Goal: Task Accomplishment & Management: Use online tool/utility

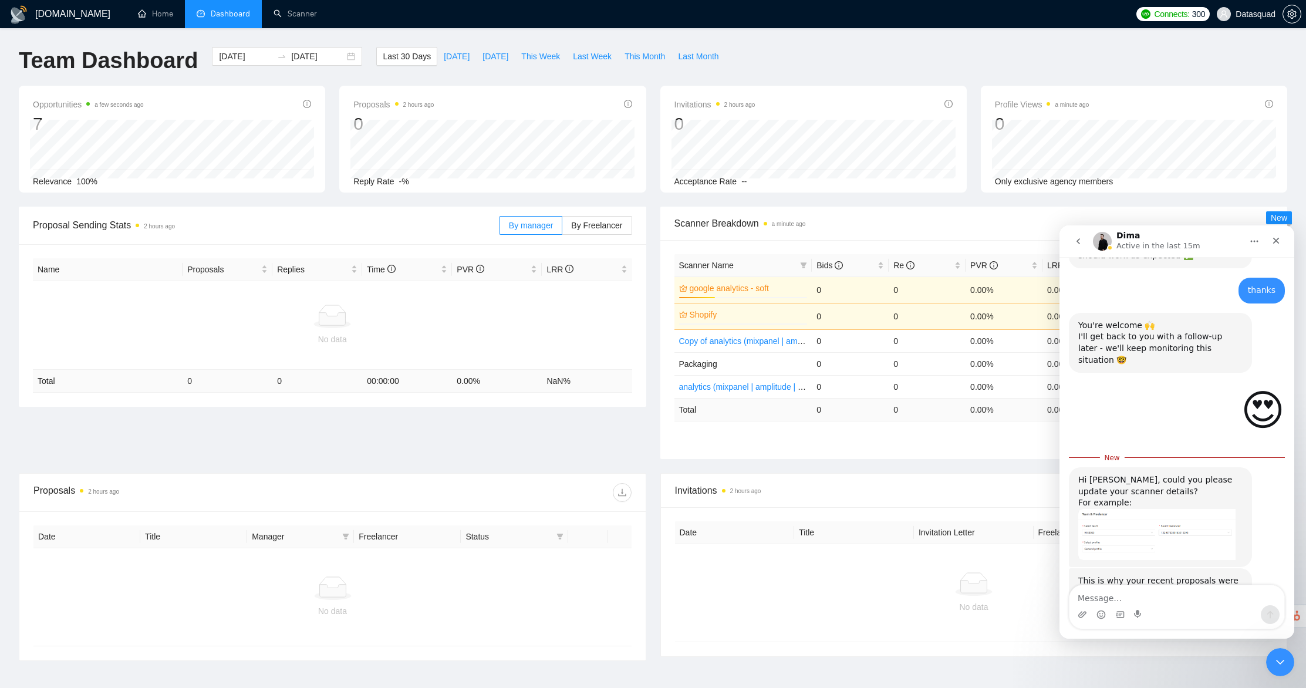
scroll to position [788, 0]
click at [1211, 508] on img "Dima says…" at bounding box center [1156, 533] width 157 height 51
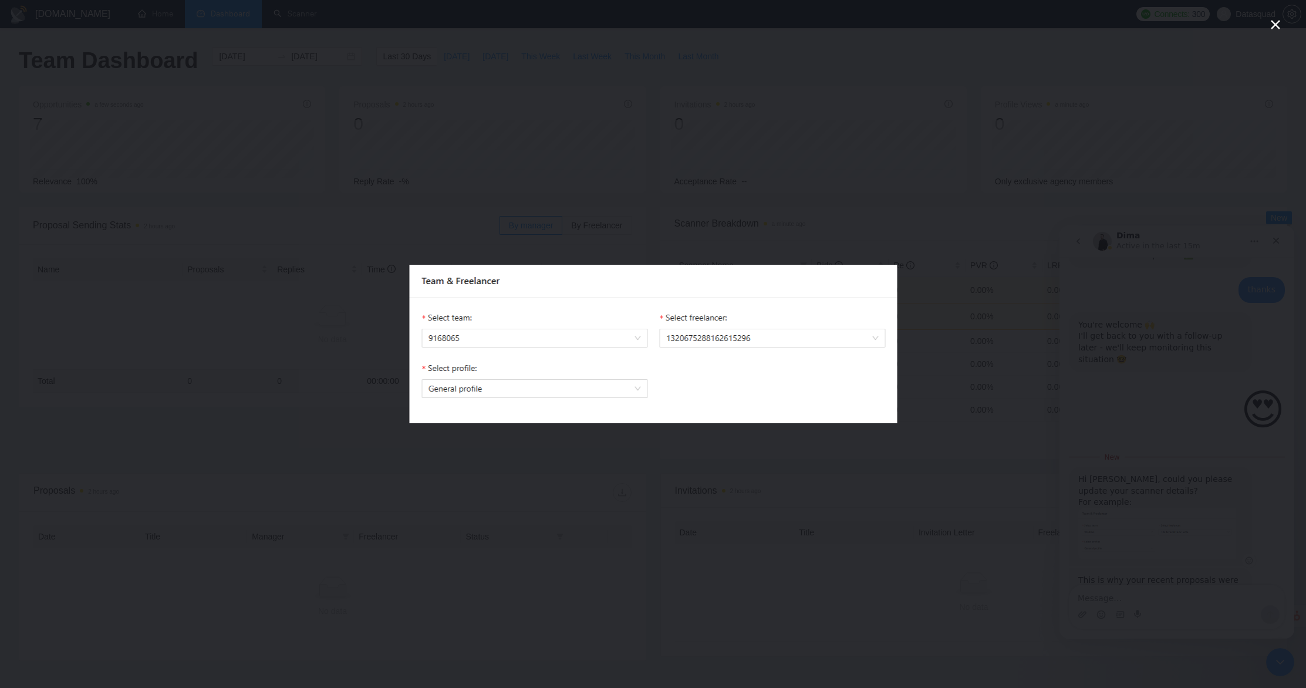
click at [1211, 501] on div "Intercom messenger" at bounding box center [653, 344] width 1306 height 688
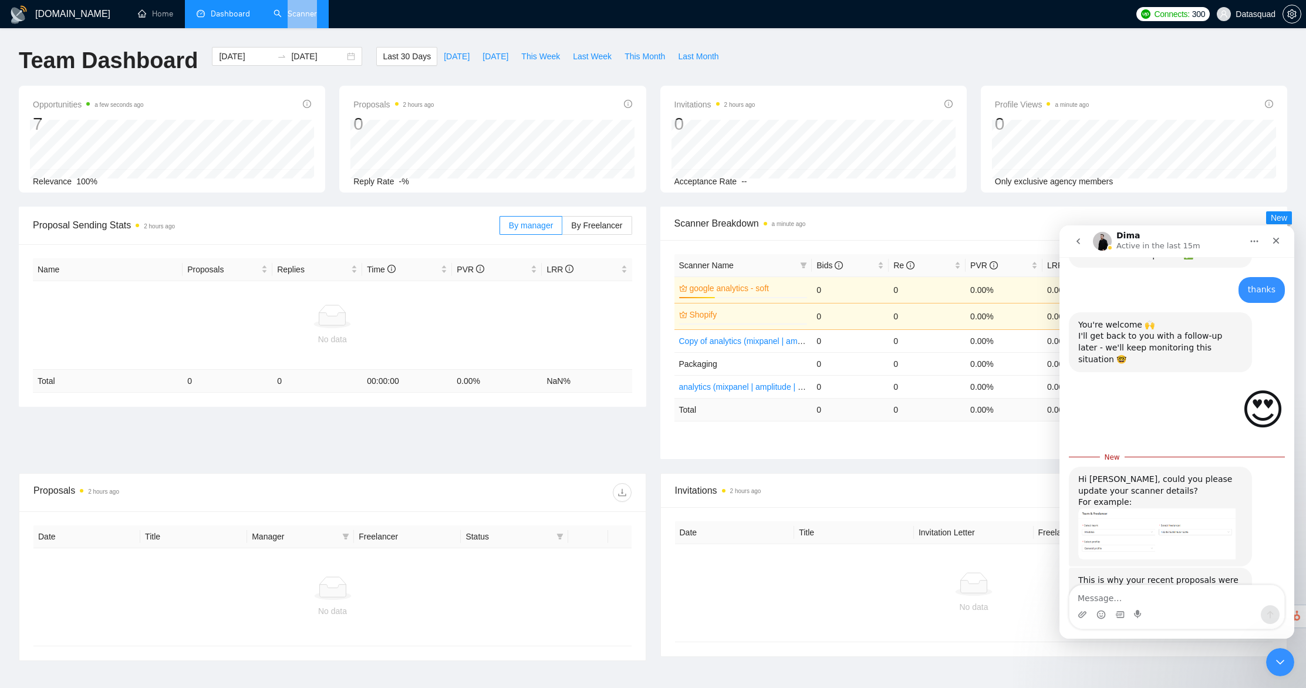
drag, startPoint x: 328, startPoint y: 8, endPoint x: 312, endPoint y: 21, distance: 20.5
click at [325, 10] on ul "Home Dashboard Scanner" at bounding box center [626, 14] width 1008 height 28
click at [303, 17] on link "Scanner" at bounding box center [294, 14] width 43 height 10
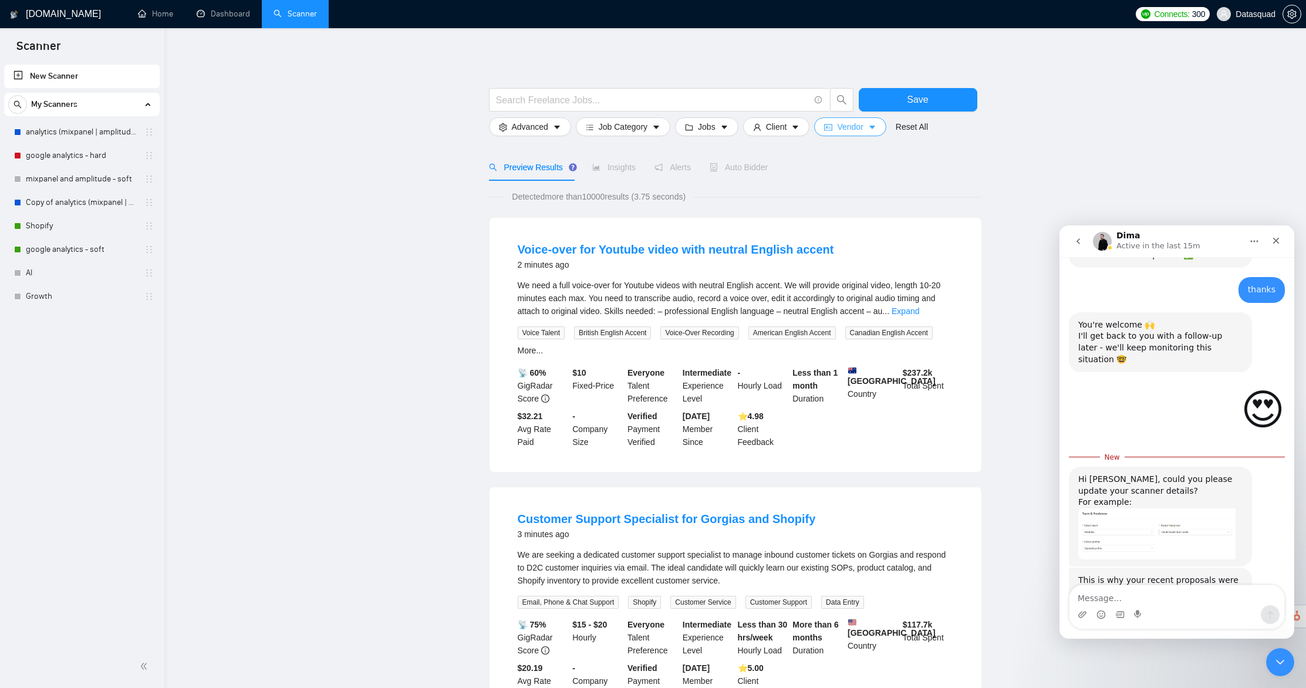
click at [856, 132] on span "Vendor" at bounding box center [850, 126] width 26 height 13
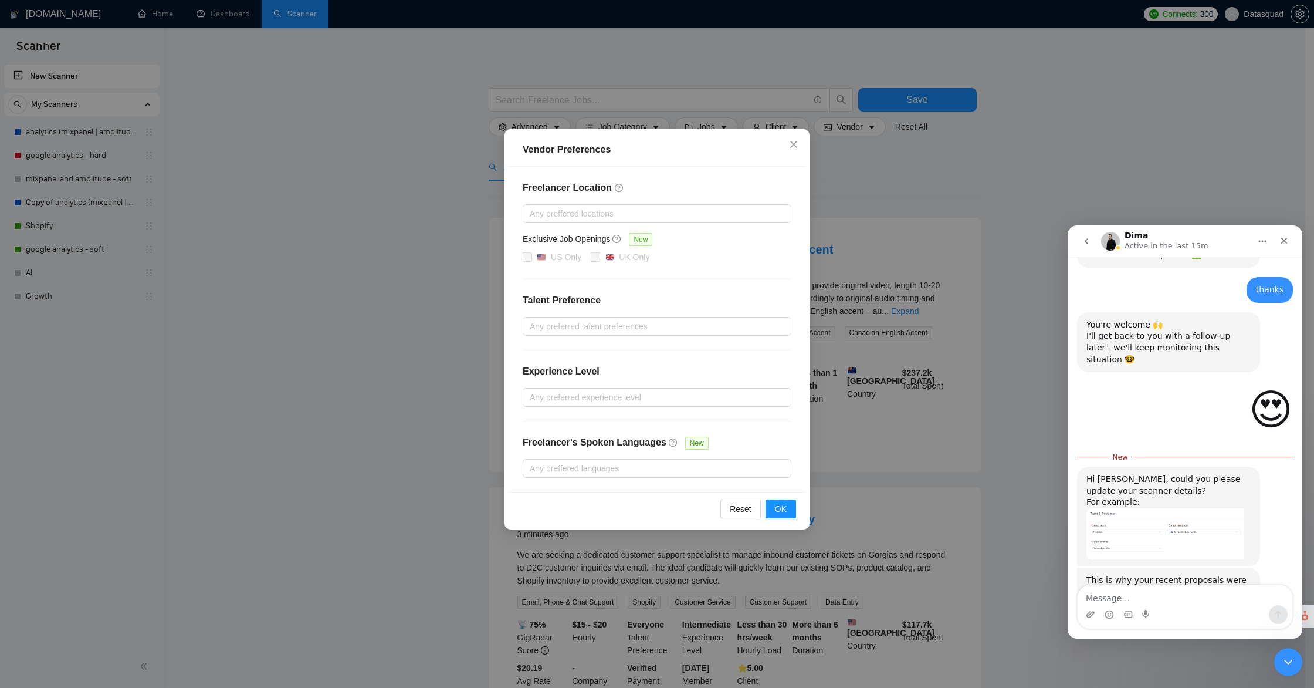
click at [950, 317] on div "Vendor Preferences Freelancer Location Any preffered locations Exclusive Job Op…" at bounding box center [657, 344] width 1314 height 688
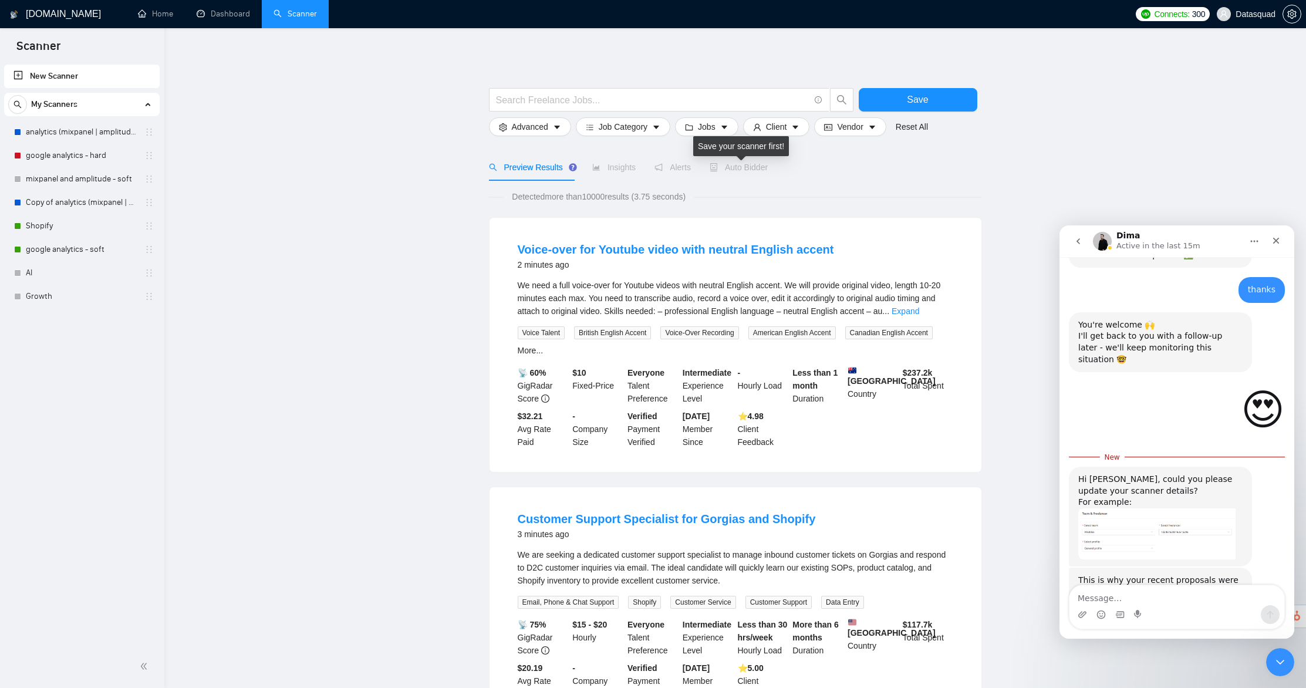
click at [760, 169] on span "Auto Bidder" at bounding box center [738, 167] width 58 height 9
click at [881, 178] on div "Preview Results Insights Alerts Auto Bidder" at bounding box center [735, 167] width 493 height 27
click at [34, 227] on link "Shopify" at bounding box center [81, 225] width 111 height 23
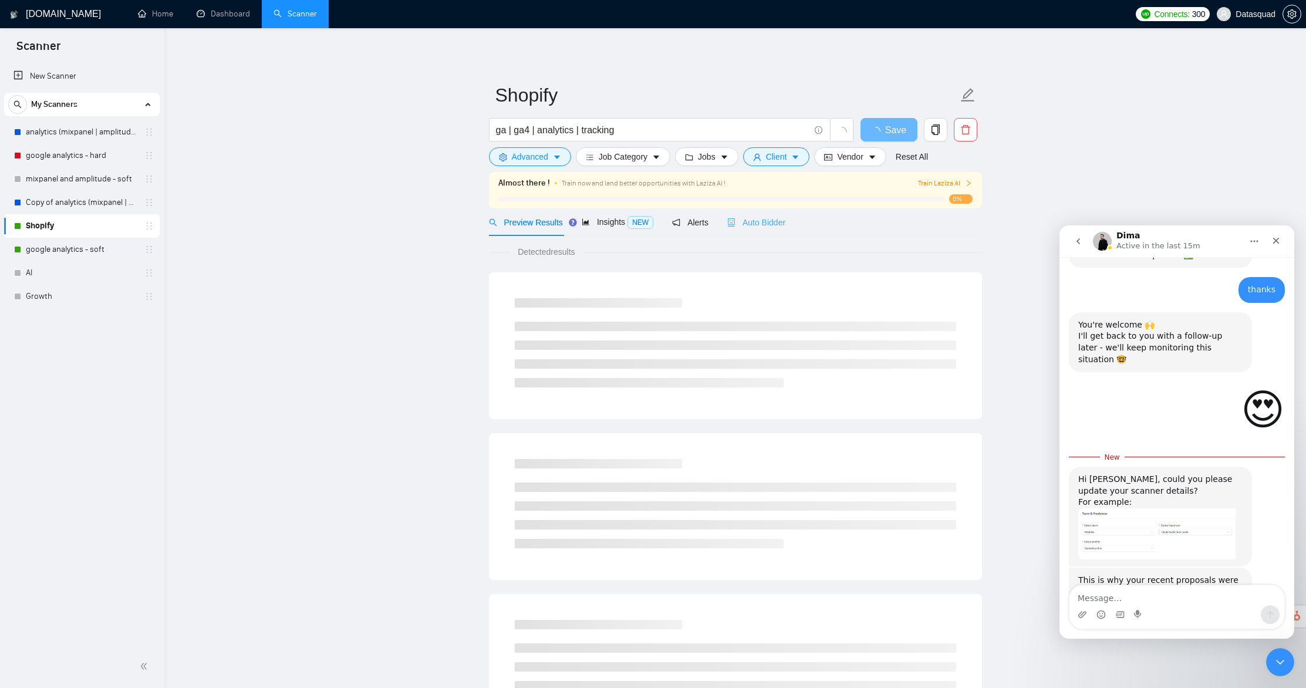
click at [785, 229] on div "Auto Bidder" at bounding box center [756, 222] width 58 height 28
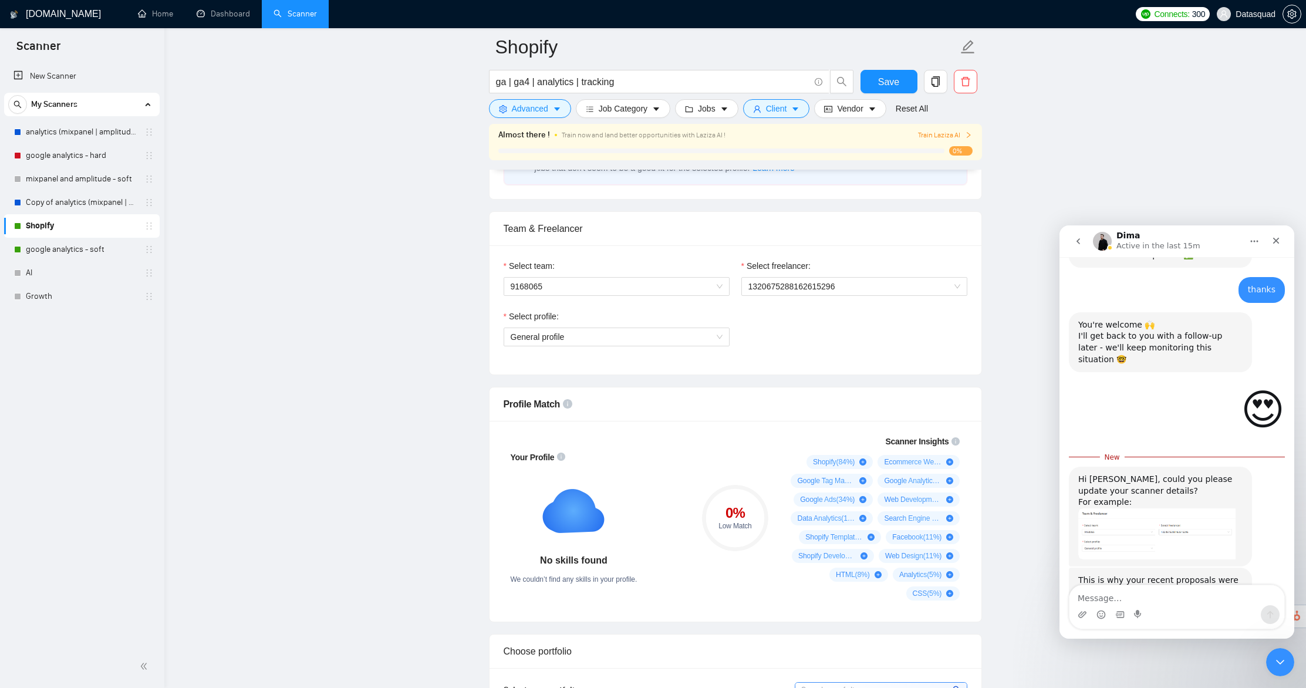
scroll to position [449, 0]
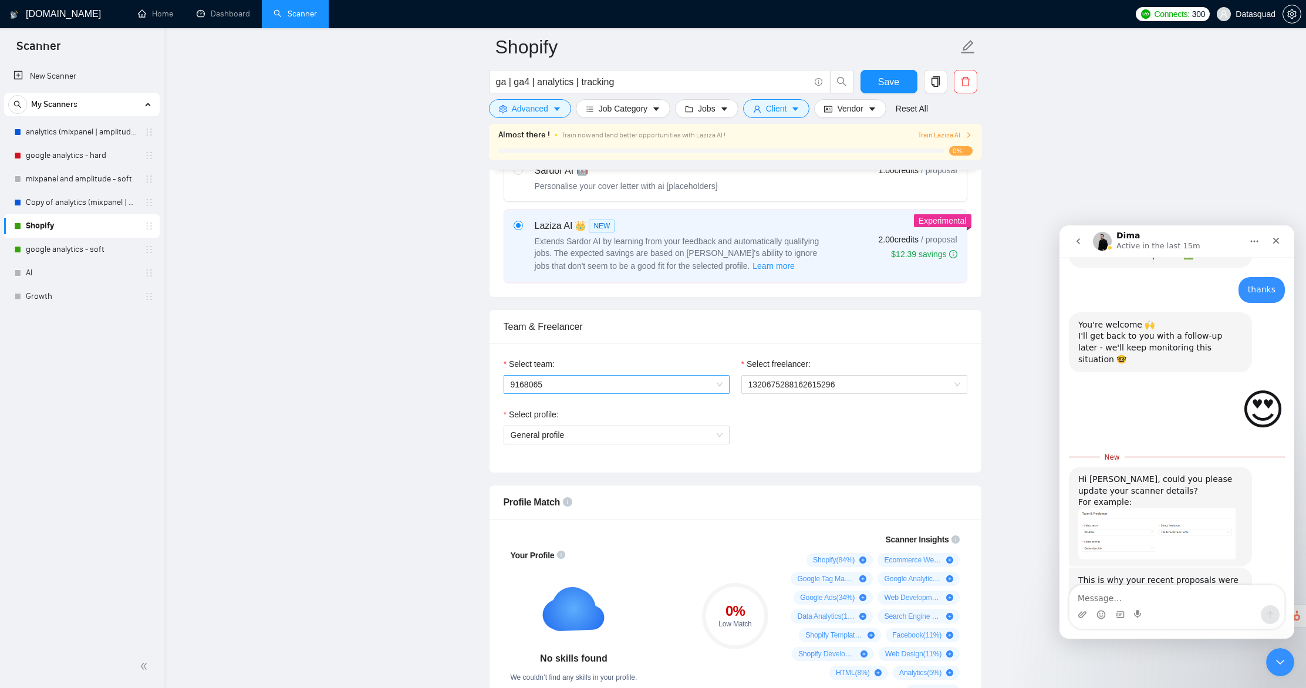
click at [554, 389] on span "9168065" at bounding box center [616, 385] width 212 height 18
click at [550, 411] on div "Datasquad" at bounding box center [616, 407] width 212 height 13
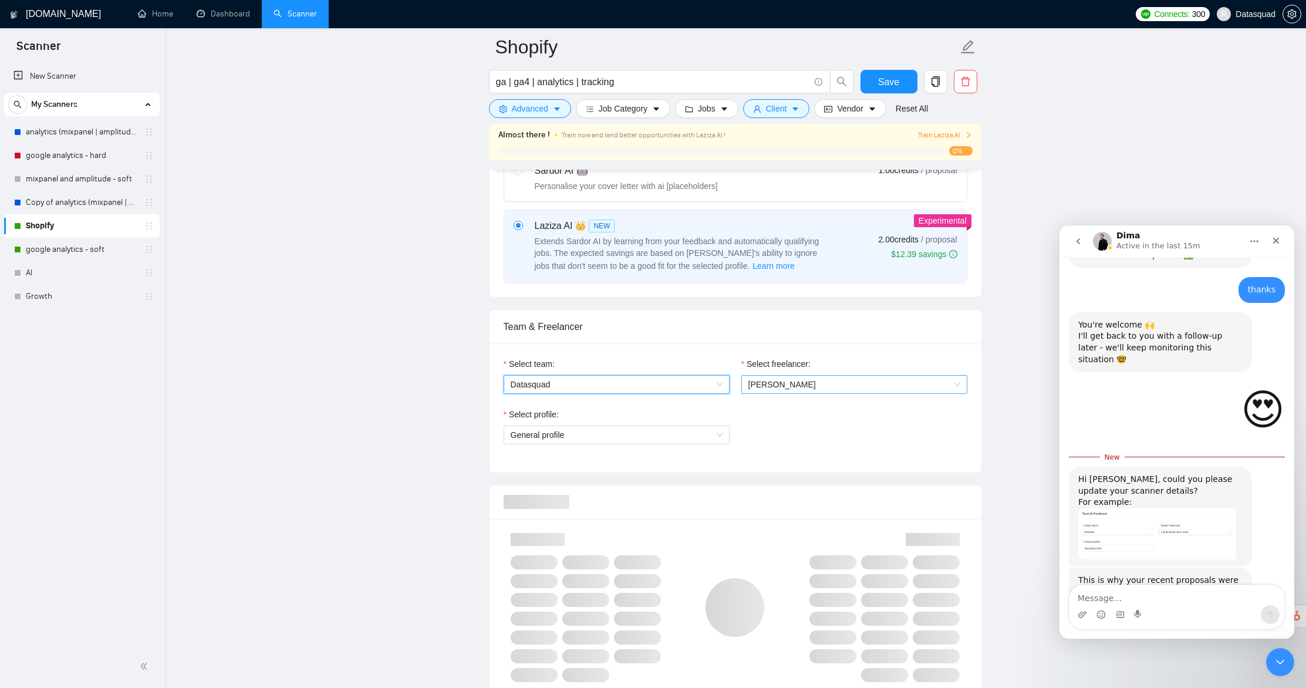
click at [775, 380] on span "[PERSON_NAME]" at bounding box center [781, 384] width 67 height 9
click at [721, 445] on div "Select profile: General profile" at bounding box center [617, 433] width 238 height 50
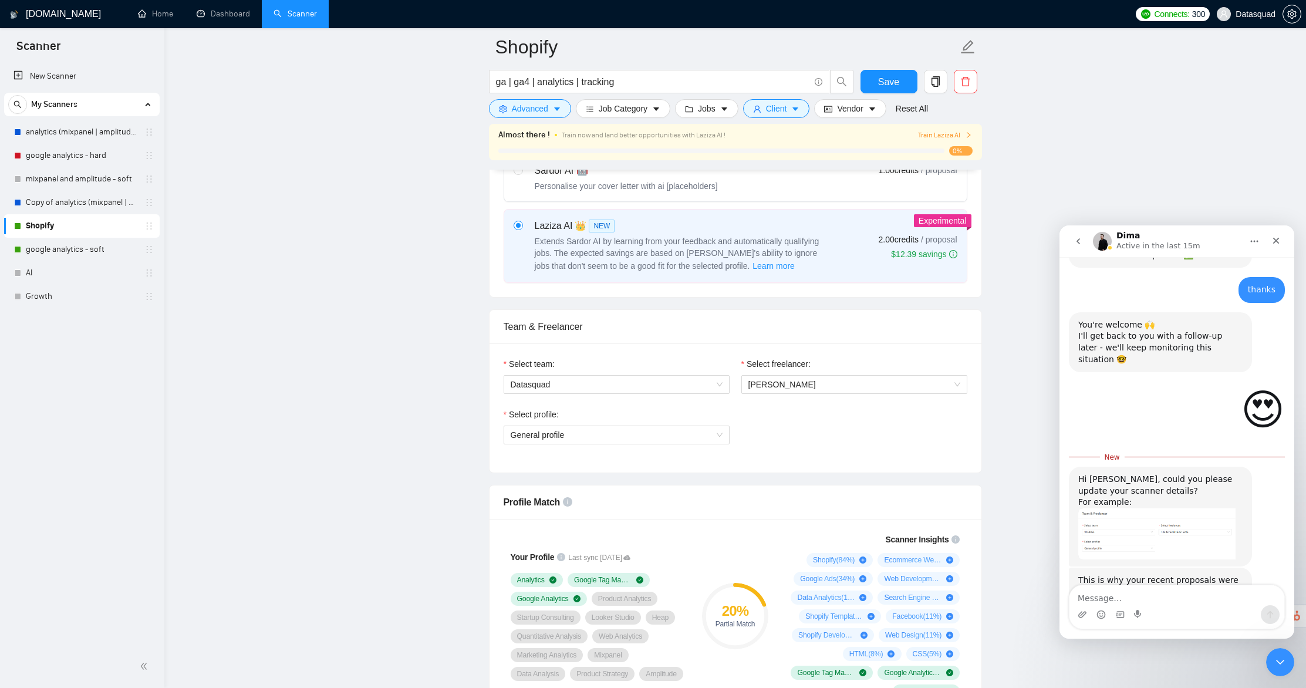
click at [854, 438] on div "Select profile: General profile" at bounding box center [735, 433] width 475 height 50
click at [898, 75] on span "Save" at bounding box center [888, 82] width 21 height 15
click at [48, 247] on link "google analytics - soft" at bounding box center [81, 249] width 111 height 23
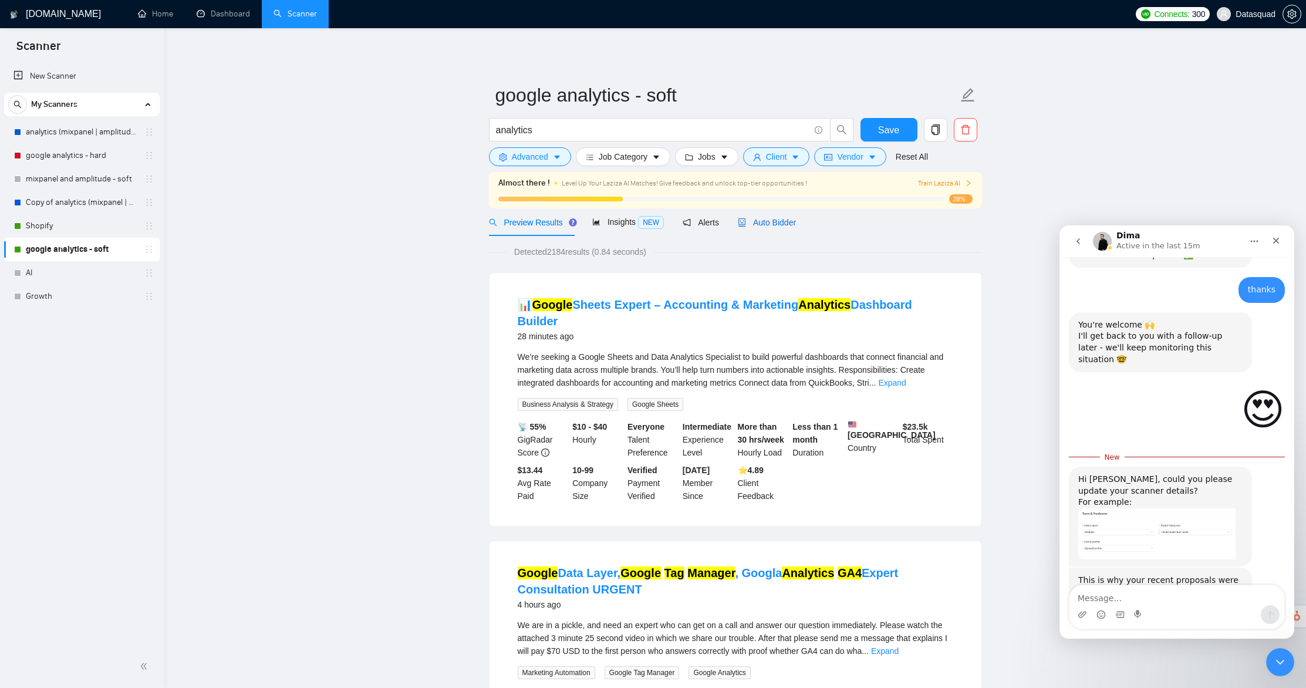
click at [789, 226] on span "Auto Bidder" at bounding box center [767, 222] width 58 height 9
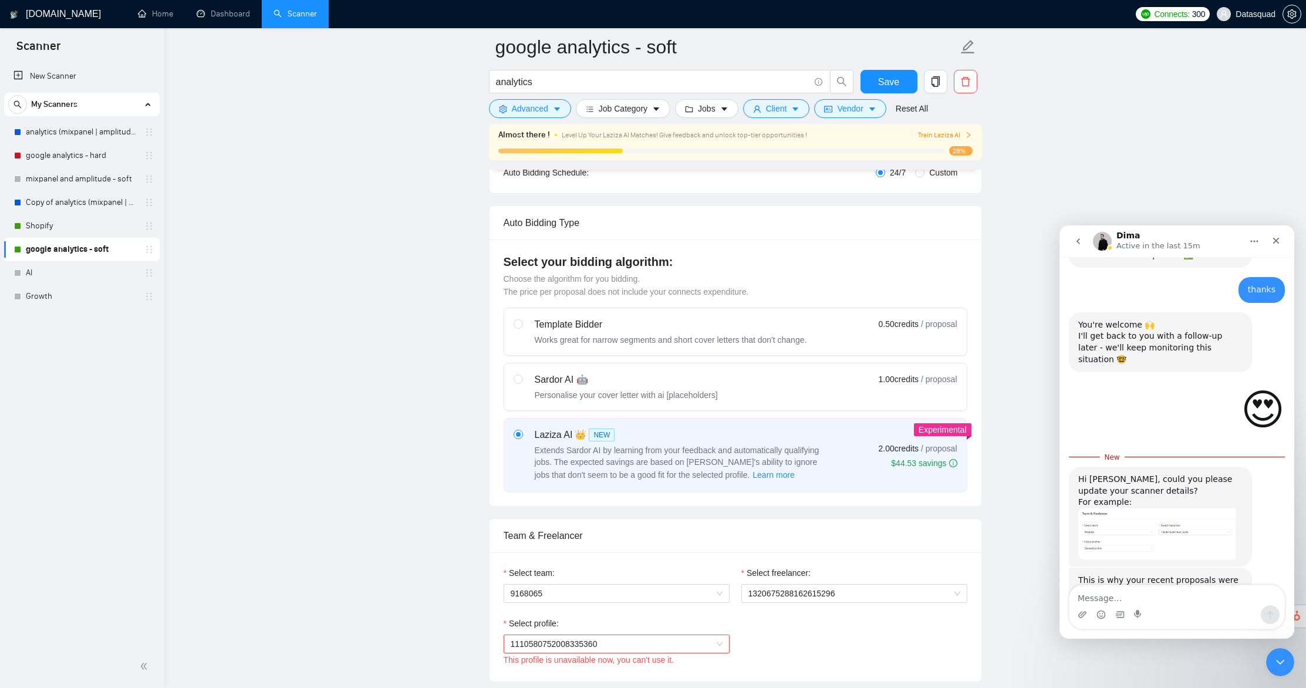
scroll to position [461, 0]
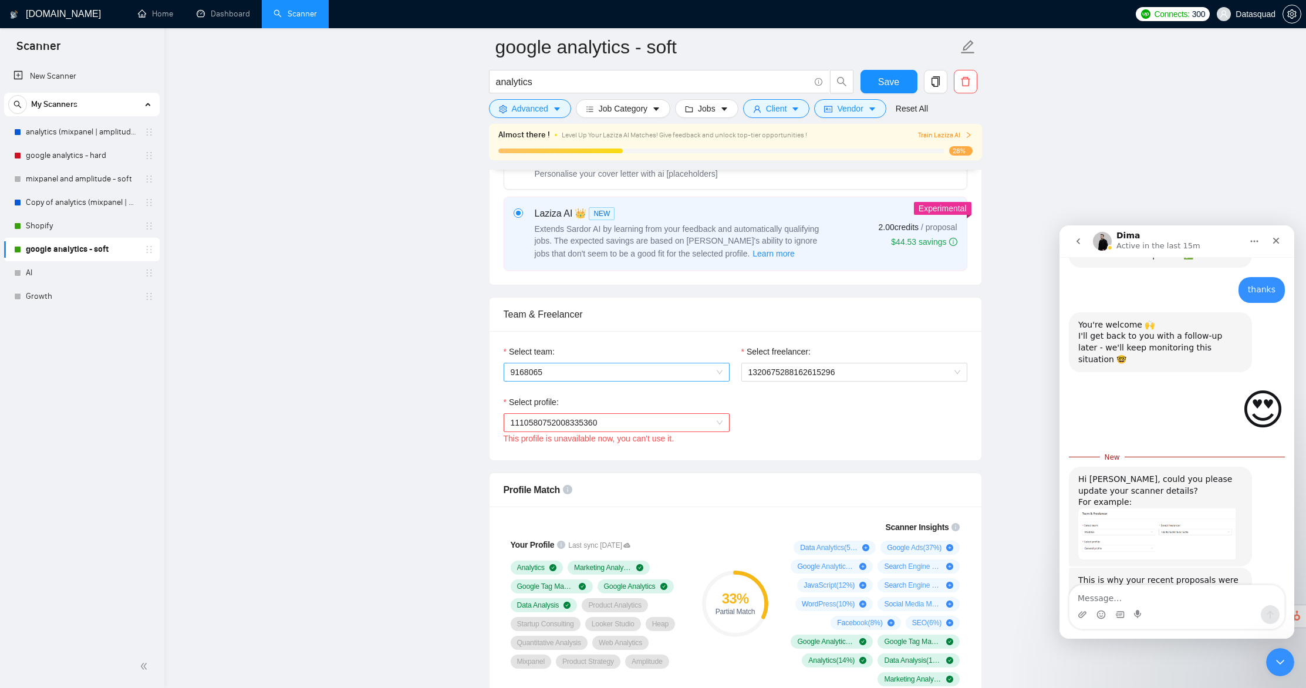
click at [614, 370] on span "9168065" at bounding box center [616, 372] width 212 height 18
click at [603, 401] on div "Datasquad" at bounding box center [616, 394] width 212 height 13
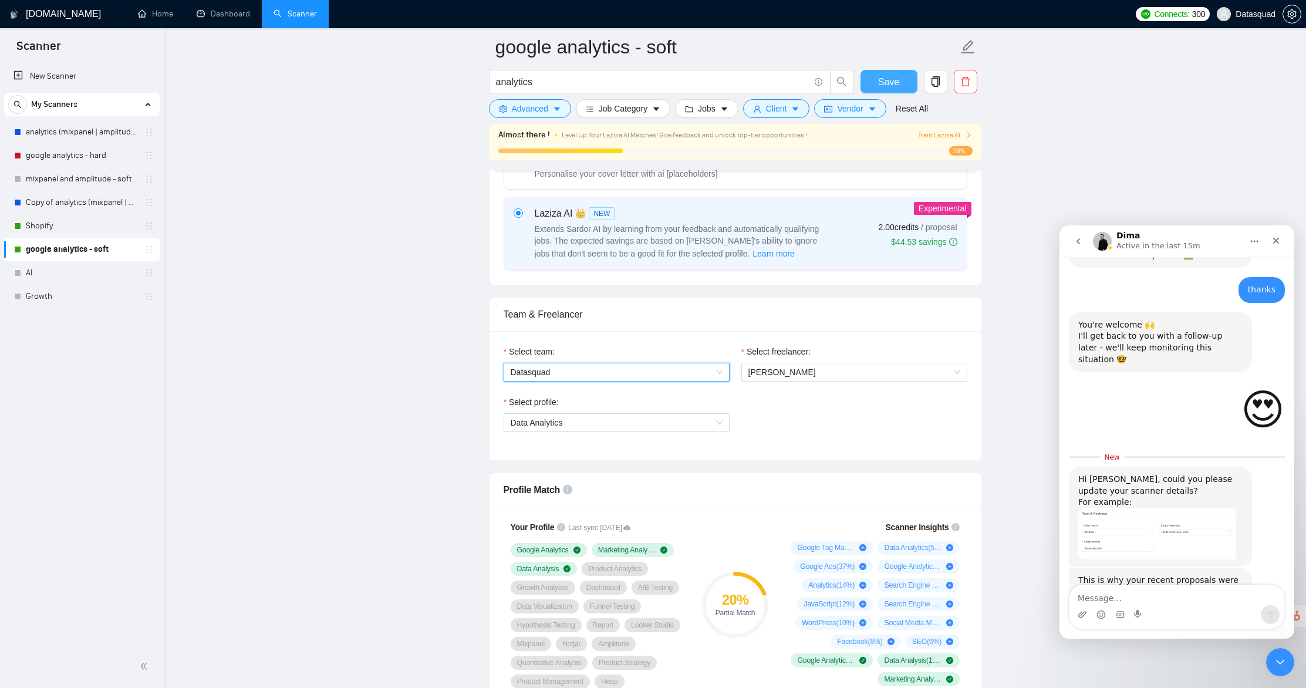
click at [872, 77] on button "Save" at bounding box center [888, 81] width 57 height 23
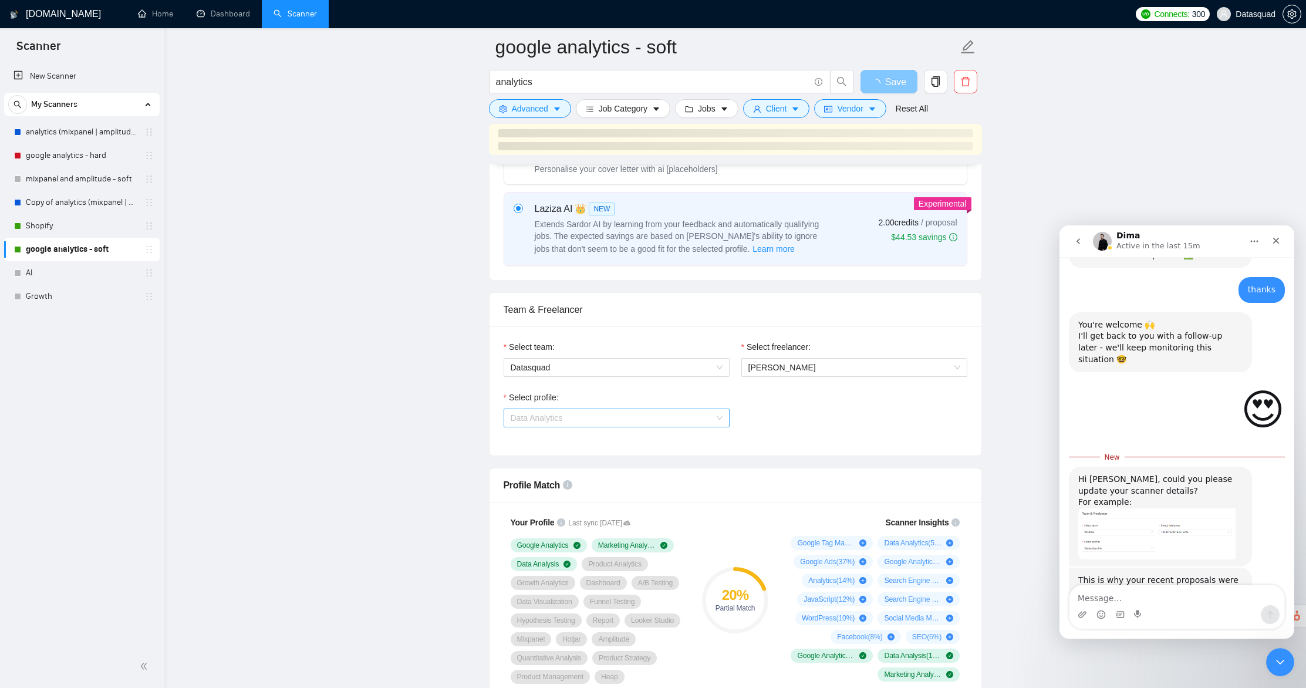
click at [650, 426] on span "Data Analytics" at bounding box center [616, 418] width 212 height 18
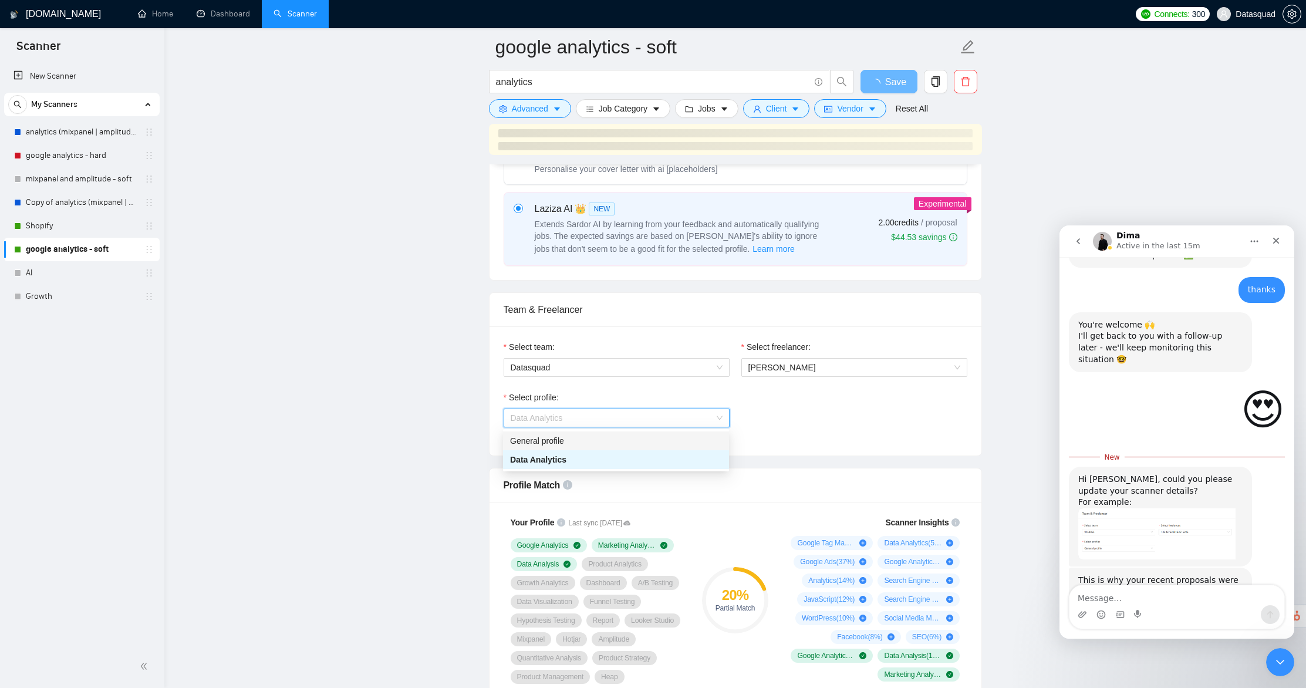
click at [635, 442] on div "General profile" at bounding box center [616, 440] width 212 height 13
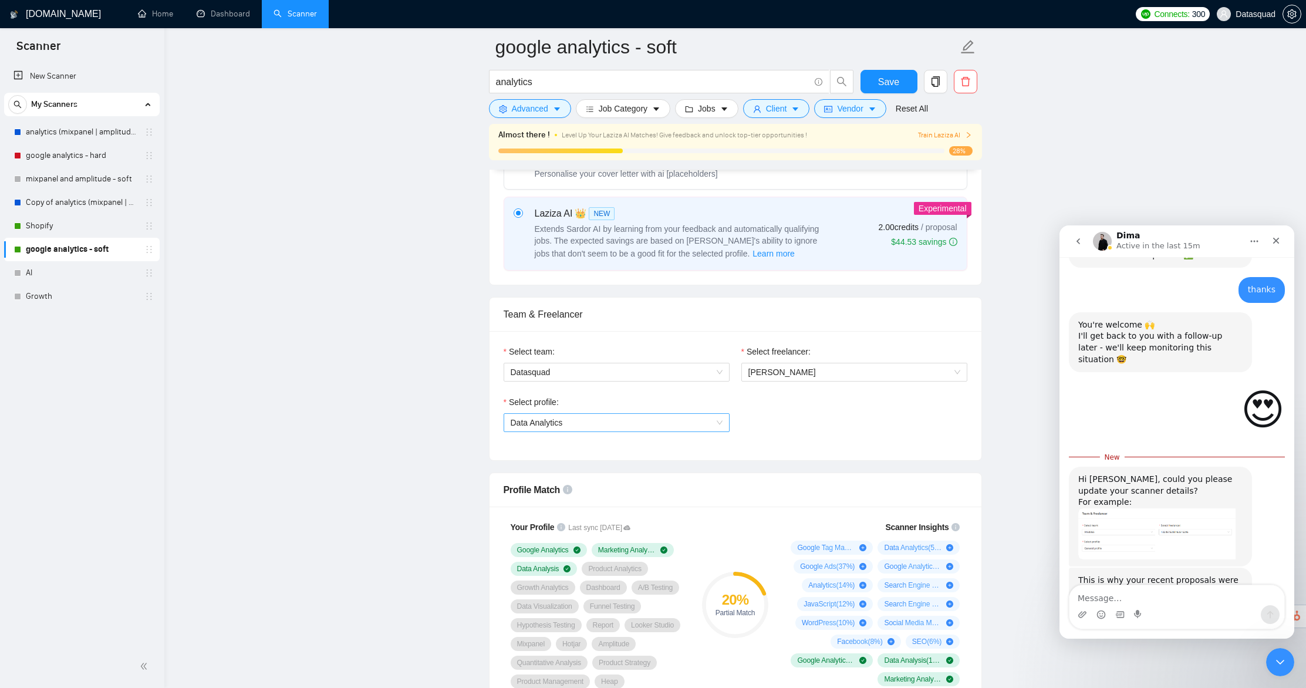
click at [629, 425] on span "Data Analytics" at bounding box center [616, 423] width 212 height 18
click at [616, 447] on div "General profile" at bounding box center [616, 445] width 212 height 13
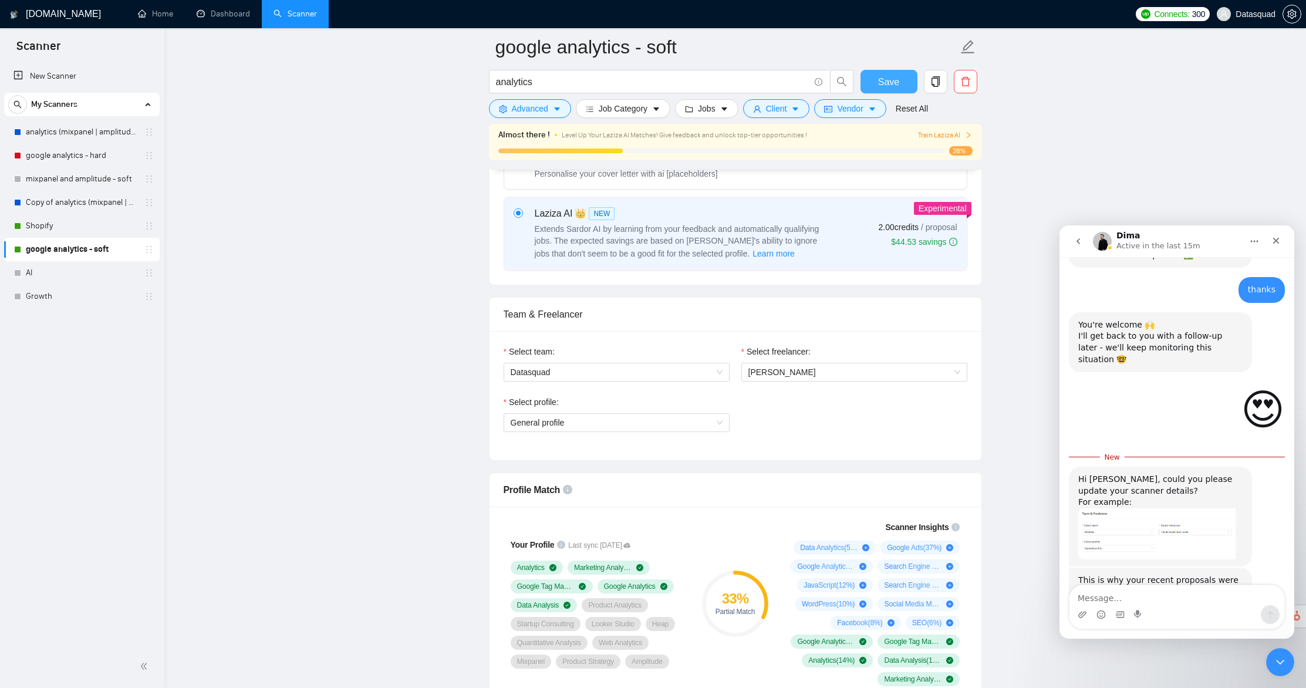
click at [900, 75] on button "Save" at bounding box center [888, 81] width 57 height 23
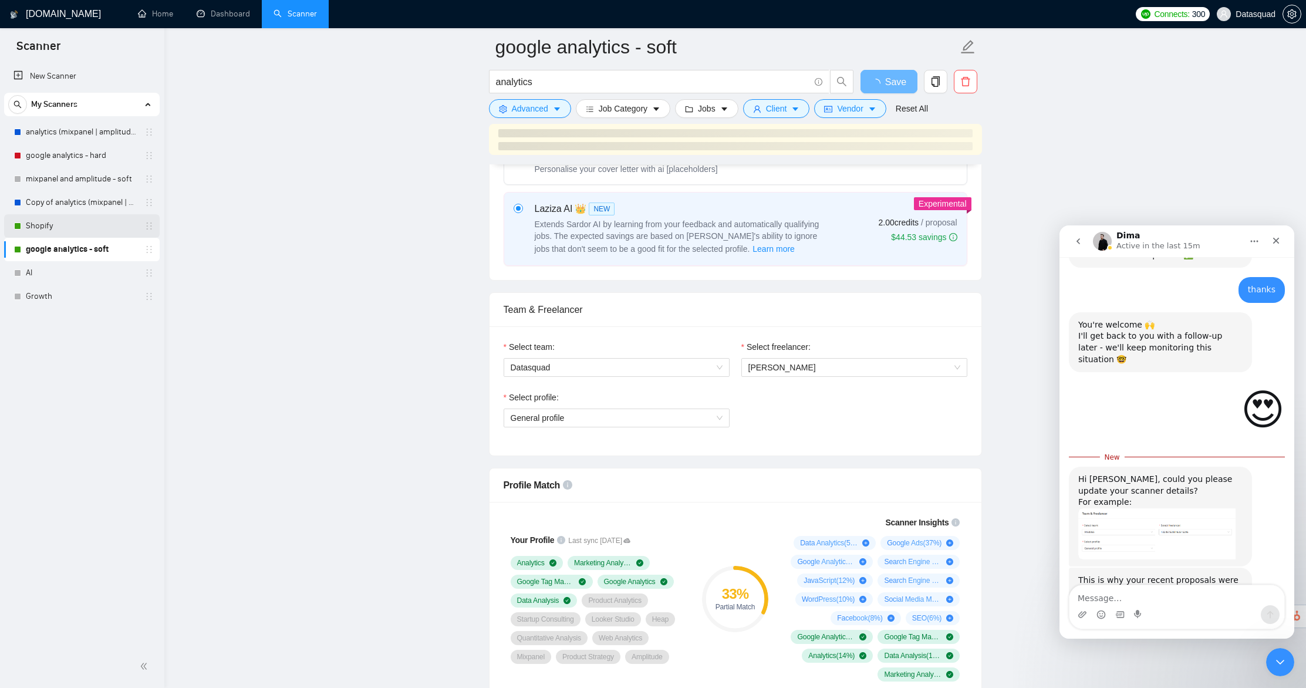
click at [87, 231] on link "Shopify" at bounding box center [81, 225] width 111 height 23
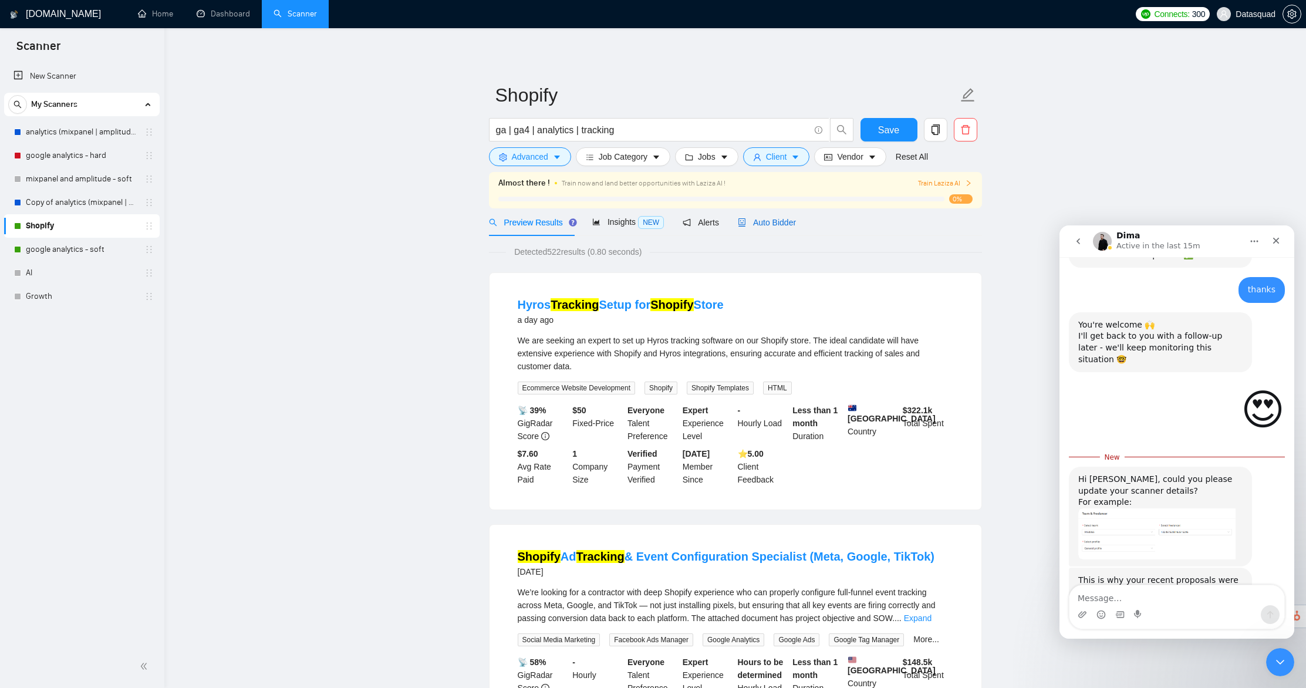
click at [783, 222] on span "Auto Bidder" at bounding box center [767, 222] width 58 height 9
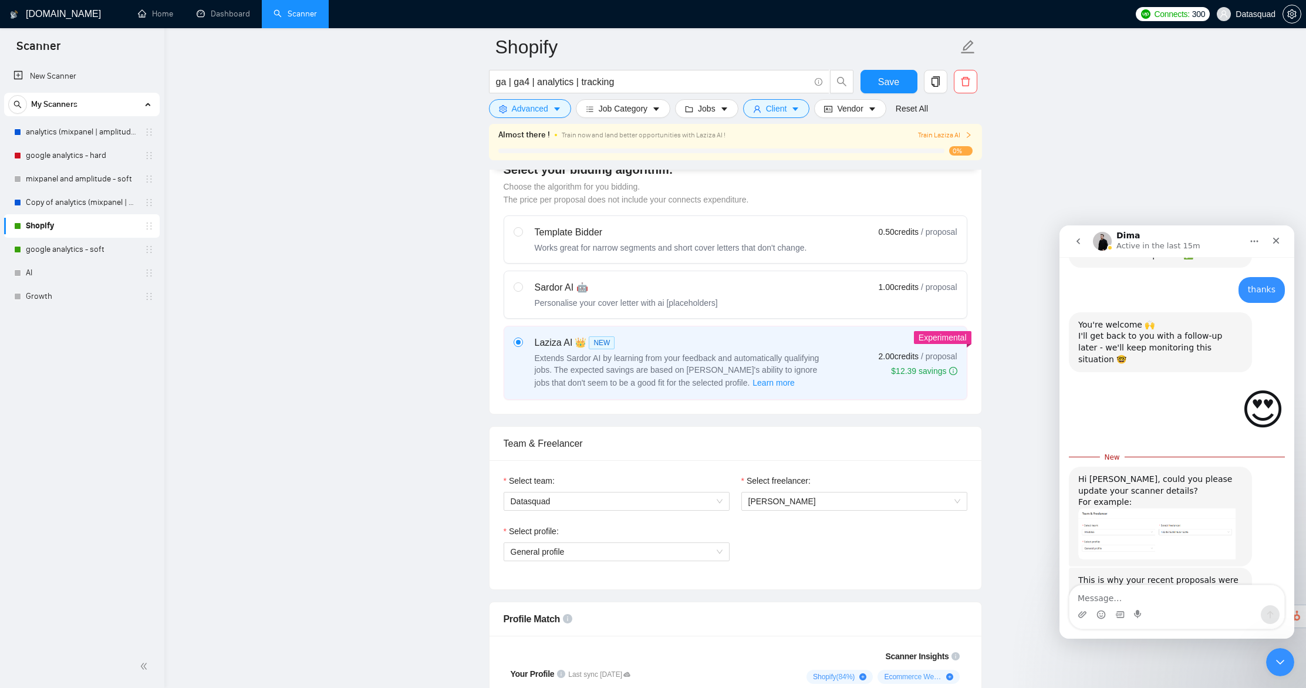
scroll to position [311, 0]
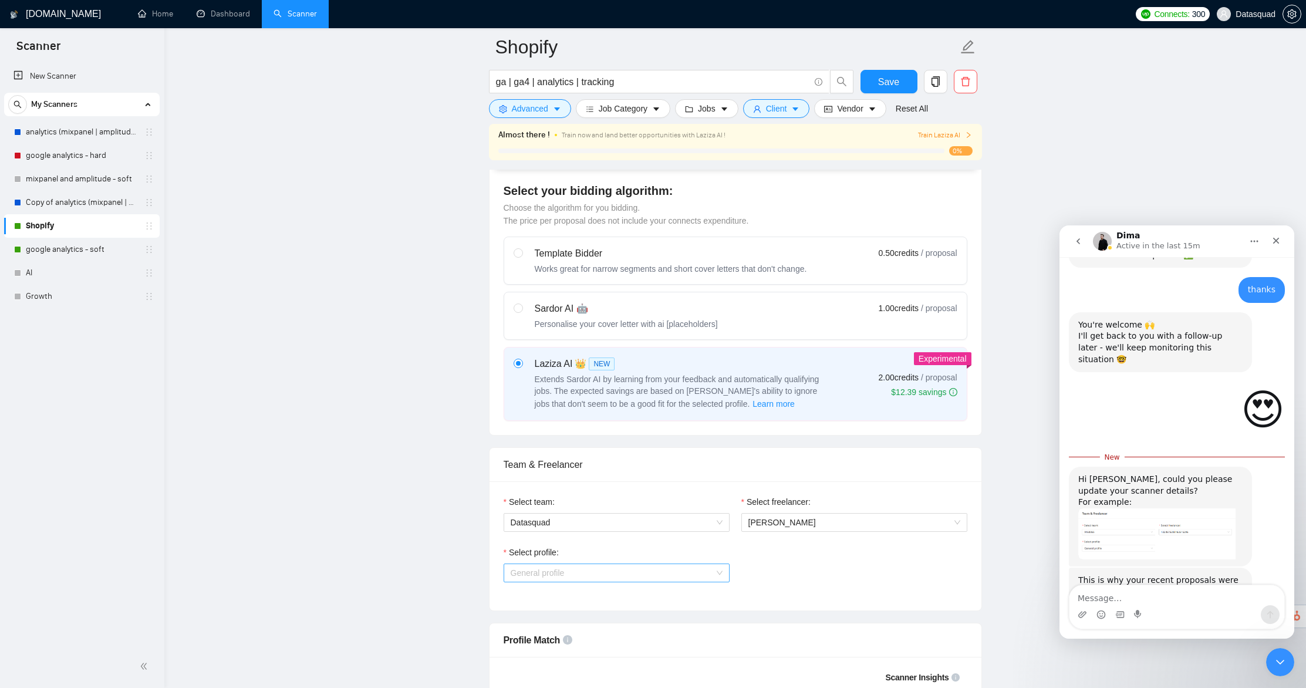
click at [559, 573] on span "General profile" at bounding box center [616, 573] width 212 height 18
click at [79, 246] on link "google analytics - soft" at bounding box center [81, 249] width 111 height 23
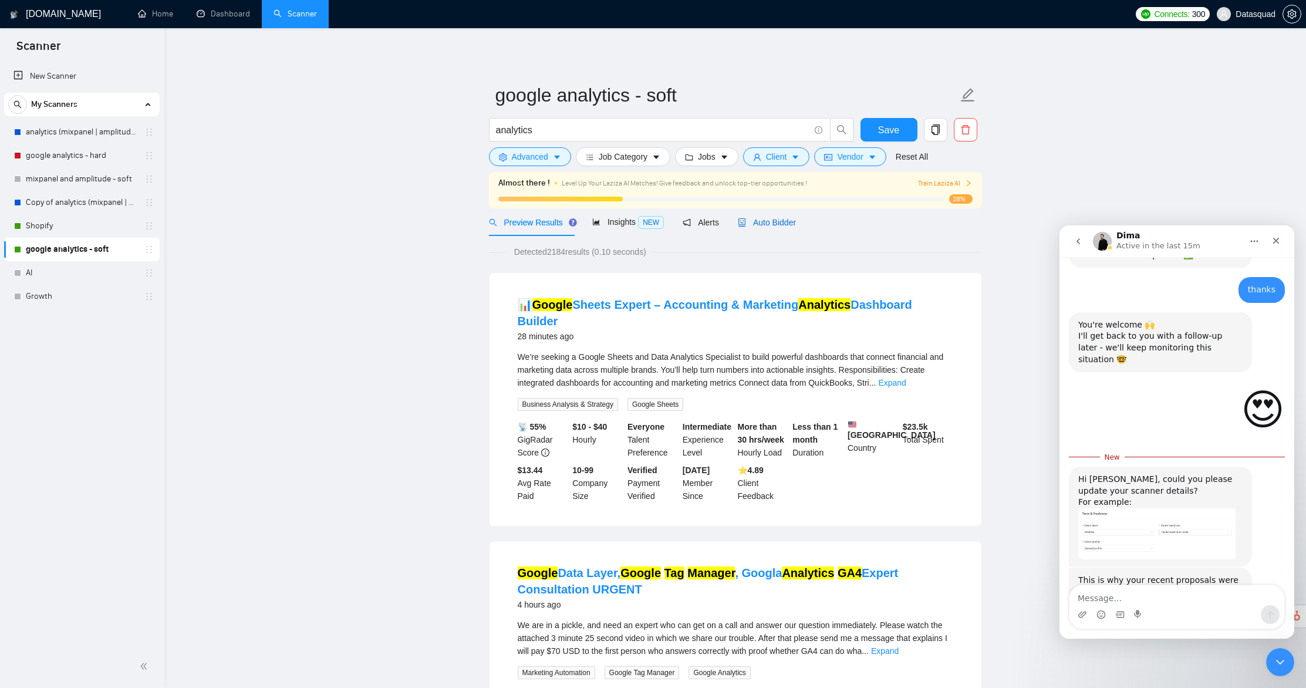
click at [782, 218] on span "Auto Bidder" at bounding box center [767, 222] width 58 height 9
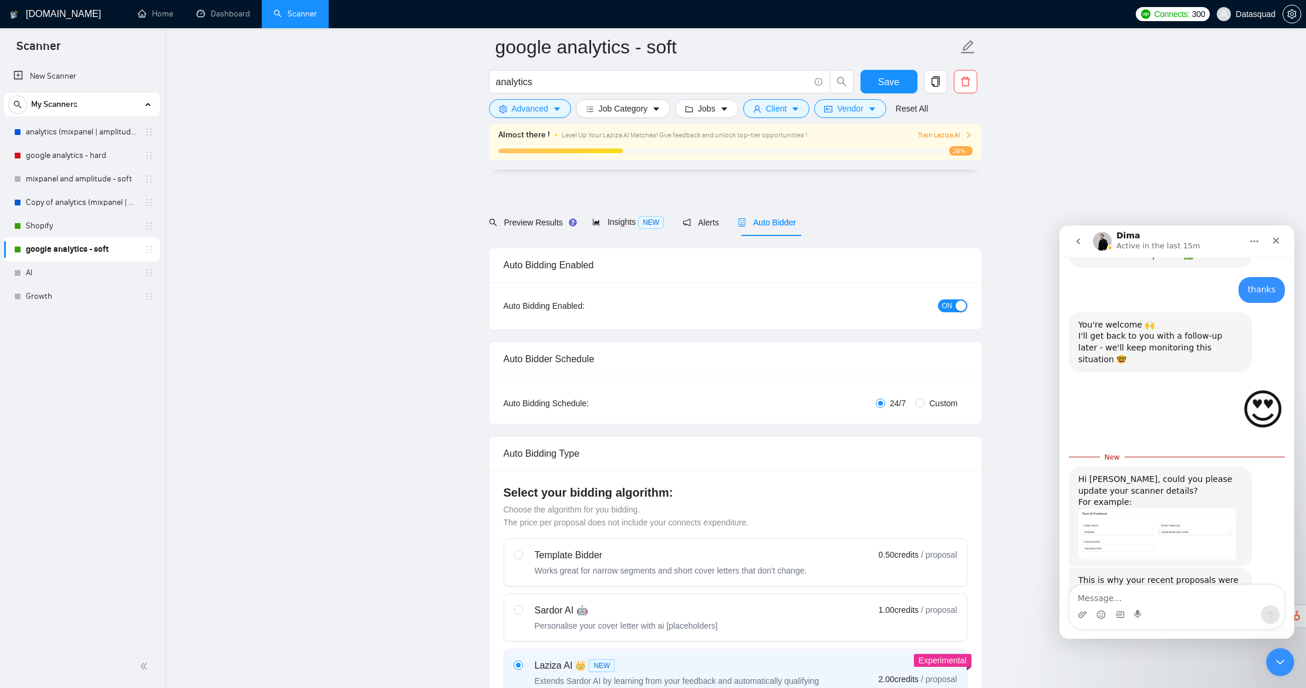
scroll to position [370, 0]
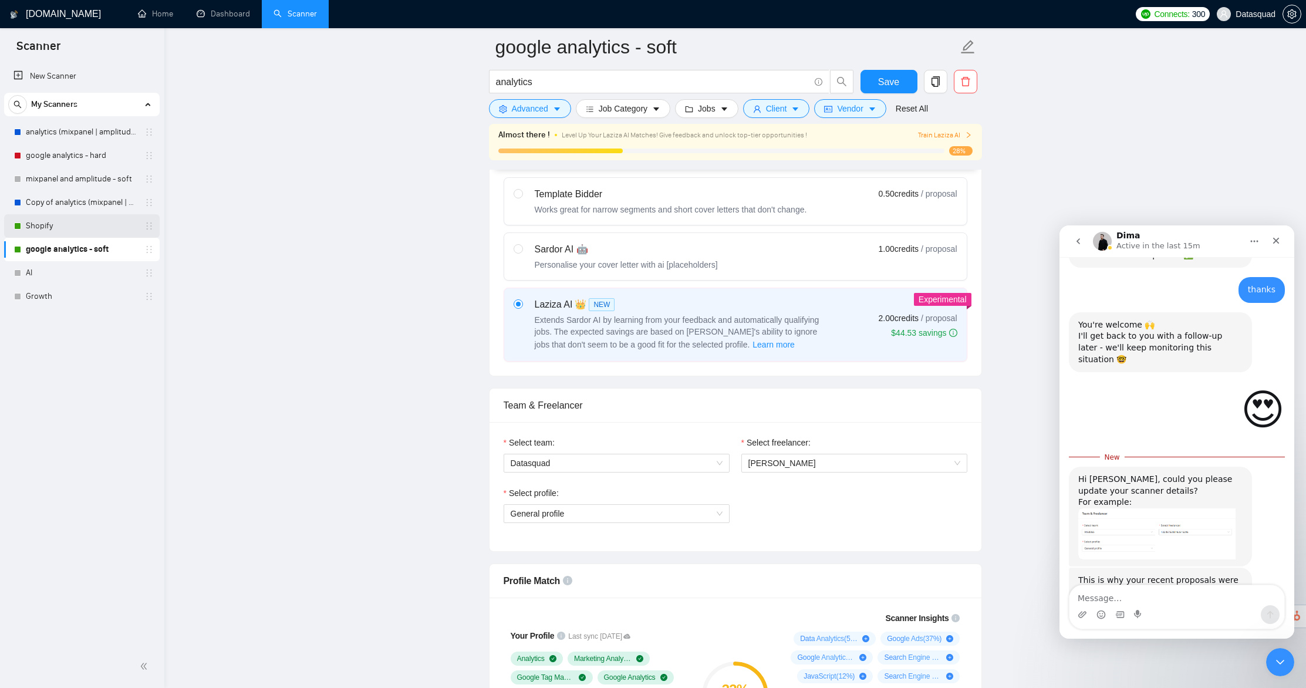
click at [65, 232] on link "Shopify" at bounding box center [81, 225] width 111 height 23
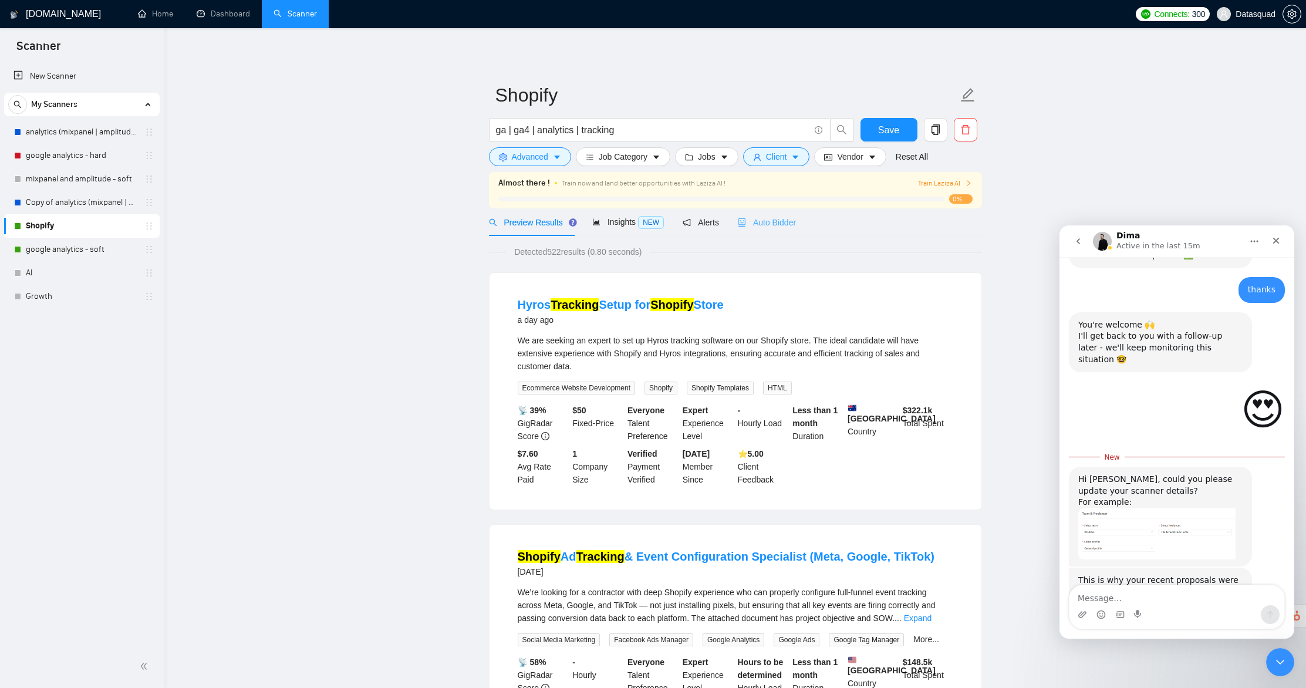
click at [778, 231] on div "Auto Bidder" at bounding box center [767, 222] width 58 height 28
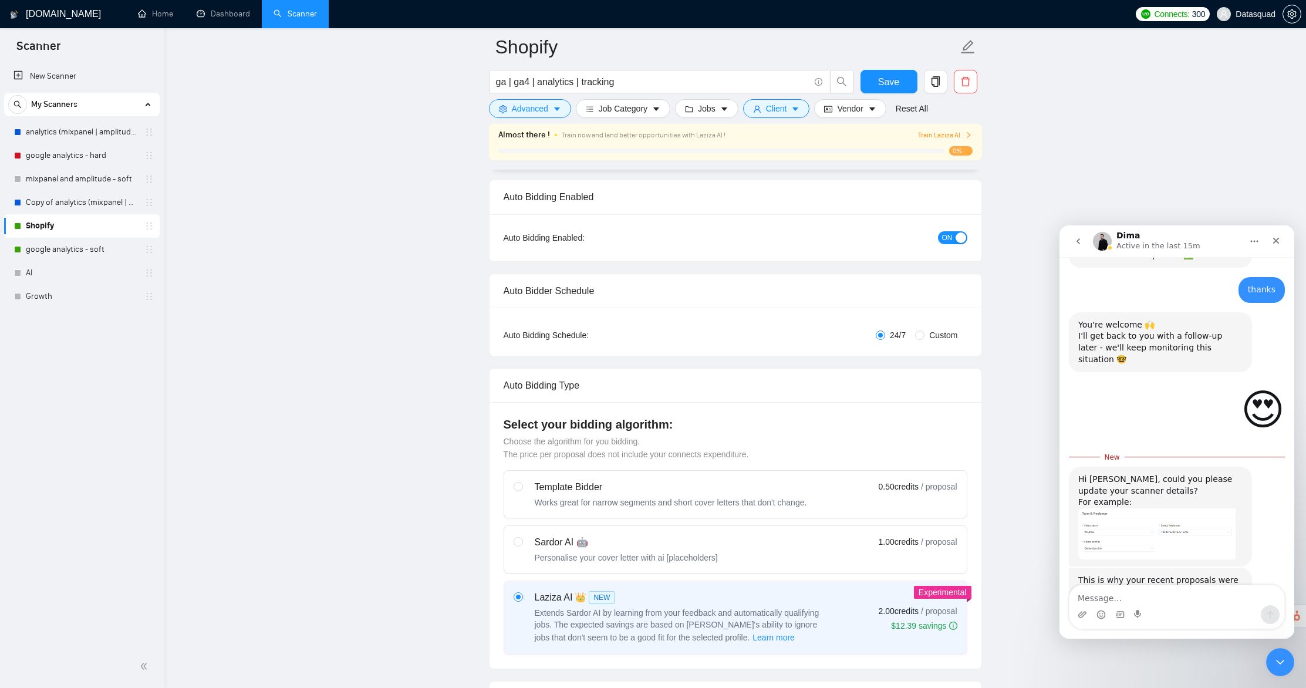
scroll to position [346, 0]
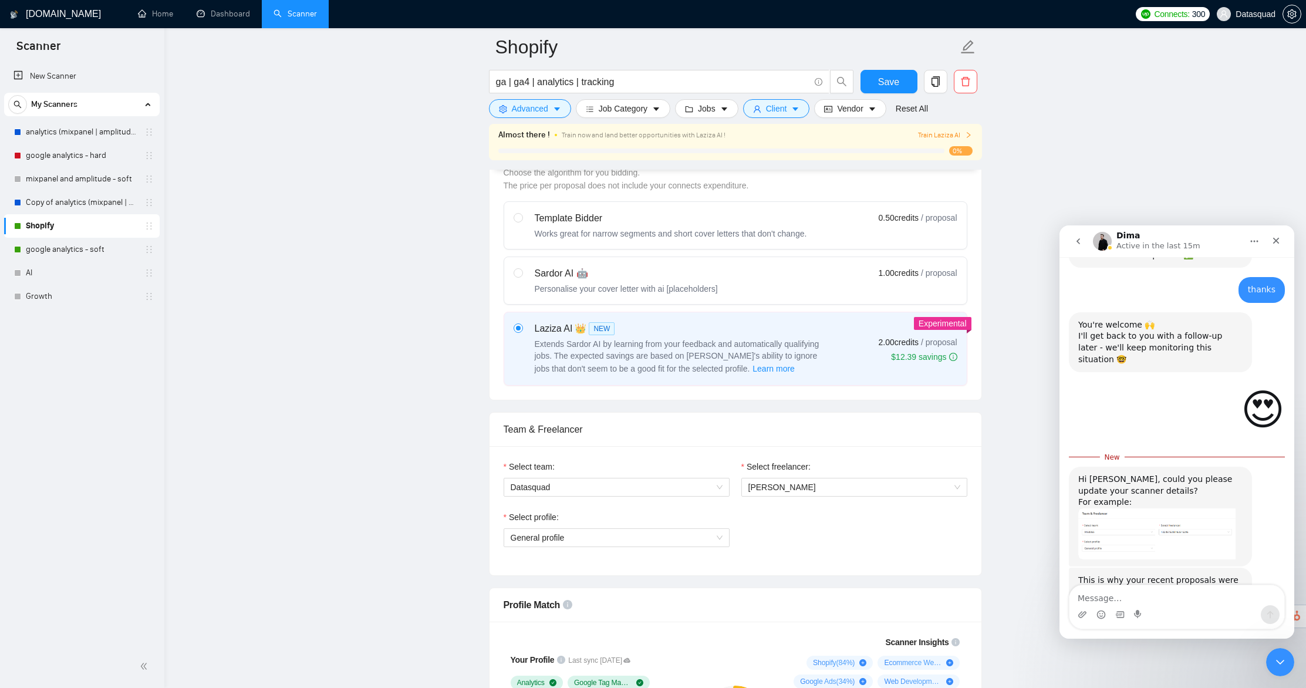
click at [1217, 614] on div "Intercom messenger" at bounding box center [1176, 614] width 215 height 19
click at [1210, 605] on div "Intercom messenger" at bounding box center [1176, 614] width 215 height 19
click at [1138, 587] on textarea "Message…" at bounding box center [1176, 595] width 215 height 20
type textarea "done"
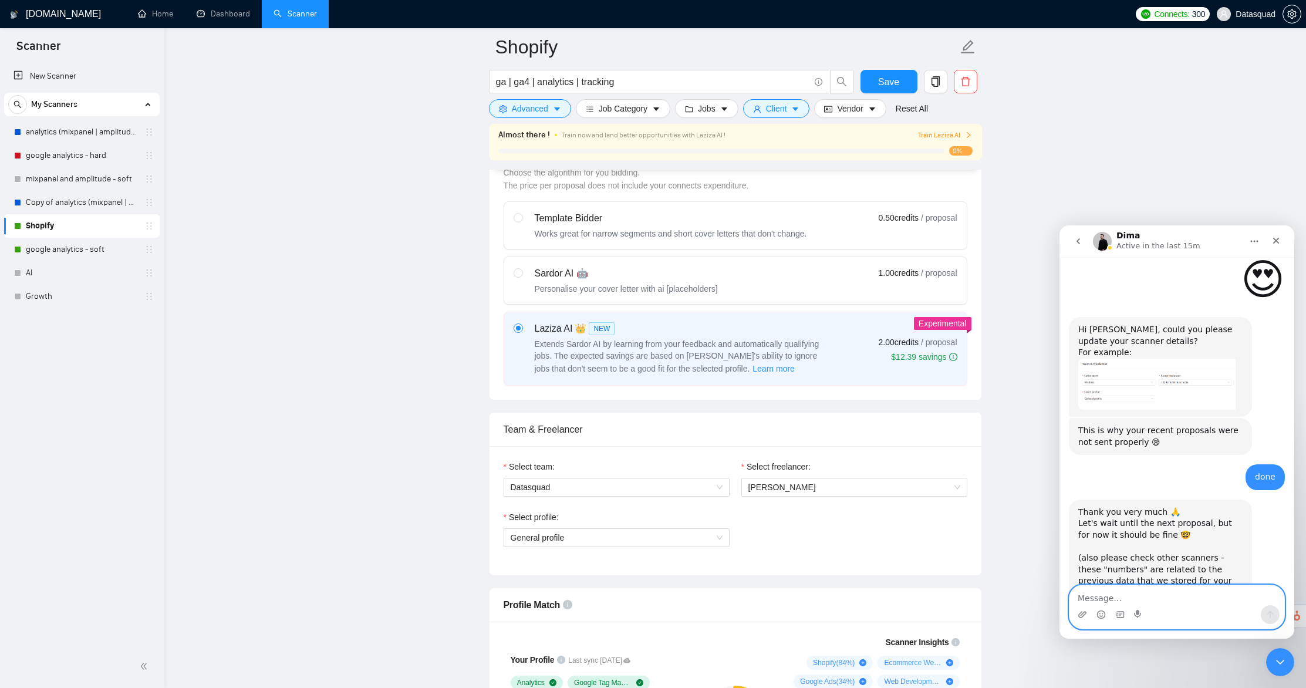
scroll to position [919, 0]
click at [1104, 614] on circle "Emoji picker" at bounding box center [1101, 614] width 8 height 8
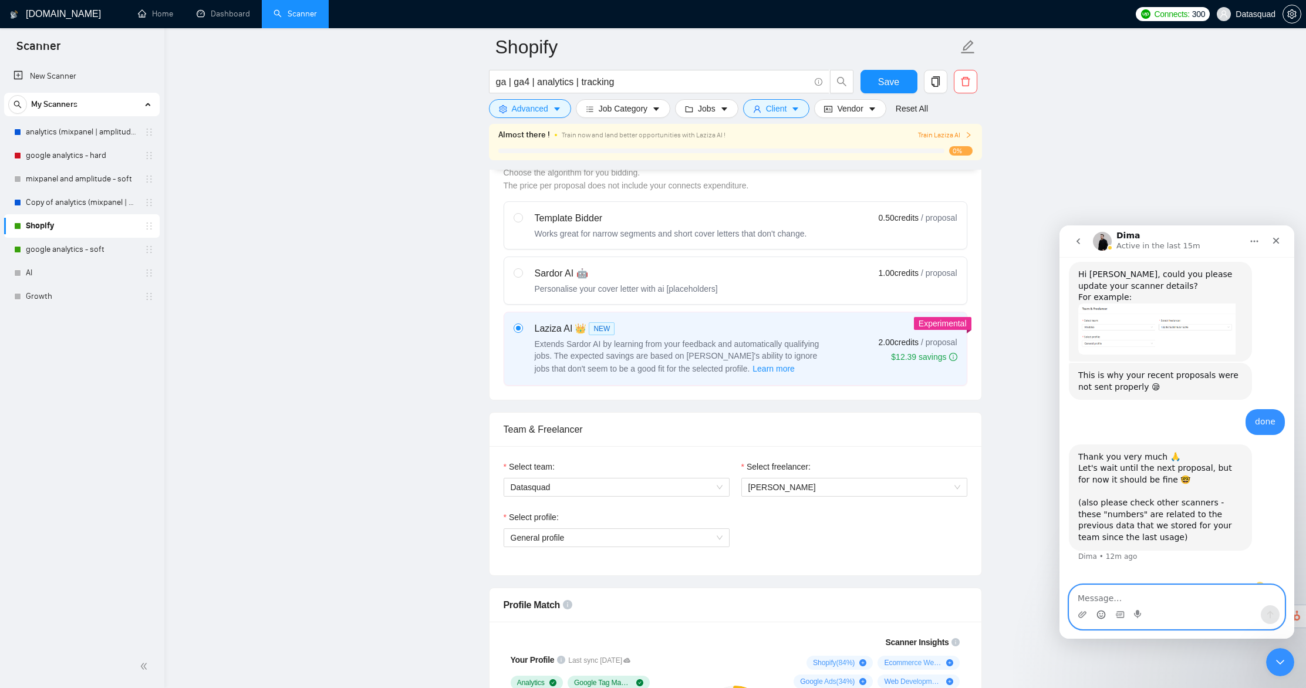
scroll to position [985, 0]
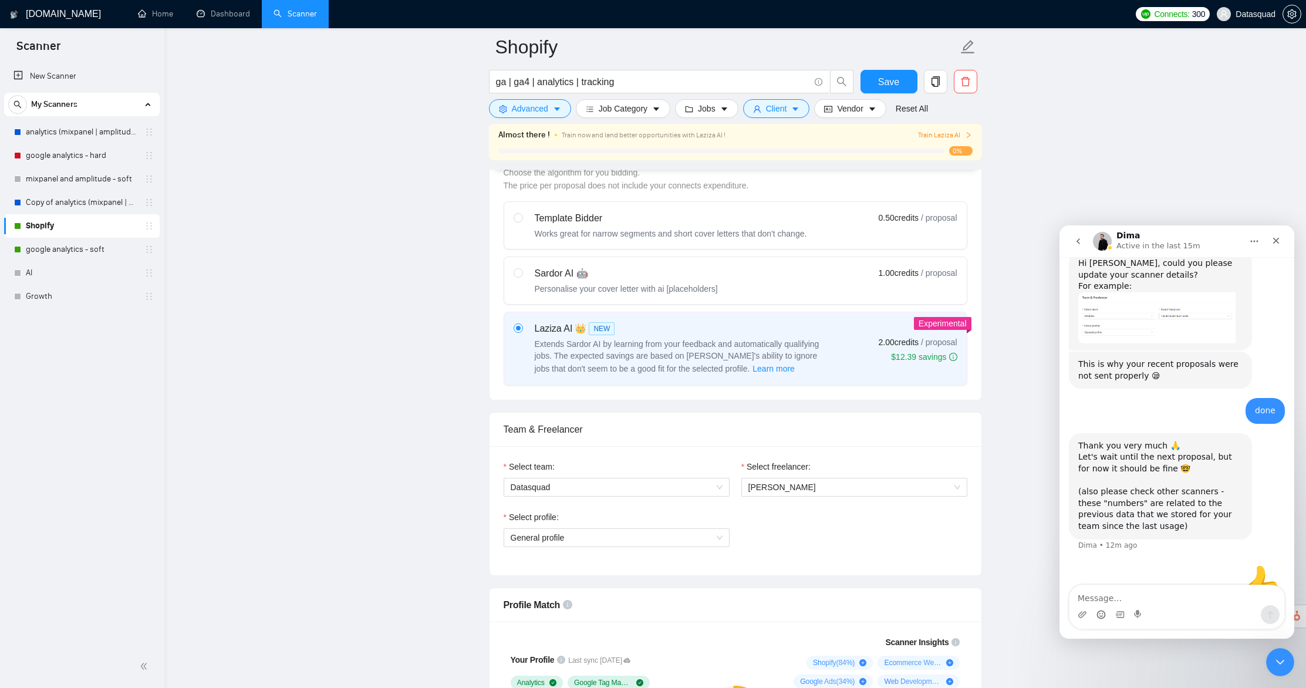
click at [146, 406] on div "New Scanner My Scanners analytics (mixpanel | amplitude | posthog | statsig) go…" at bounding box center [82, 353] width 164 height 583
